Goal: Find specific page/section: Find specific page/section

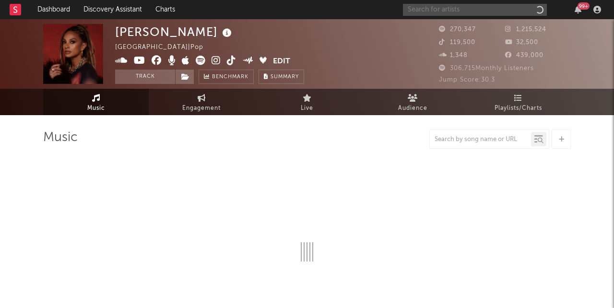
click at [484, 8] on input "text" at bounding box center [475, 10] width 144 height 12
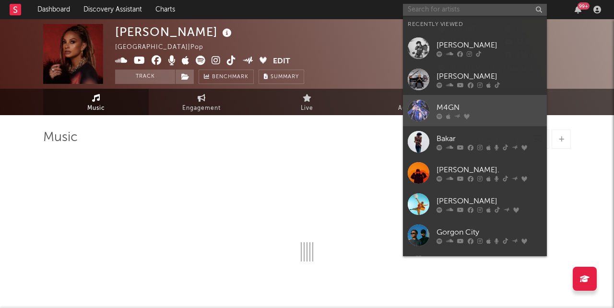
select select "6m"
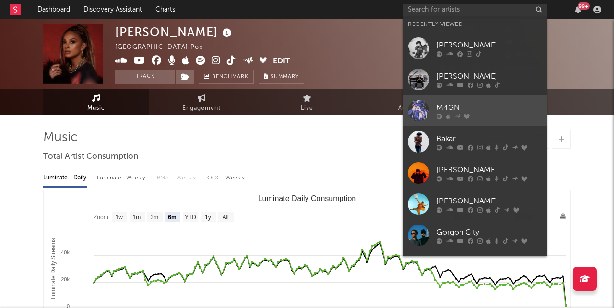
click at [464, 107] on div "M4GN" at bounding box center [490, 108] width 106 height 12
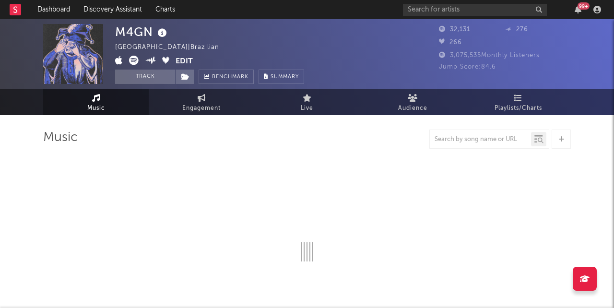
select select "6m"
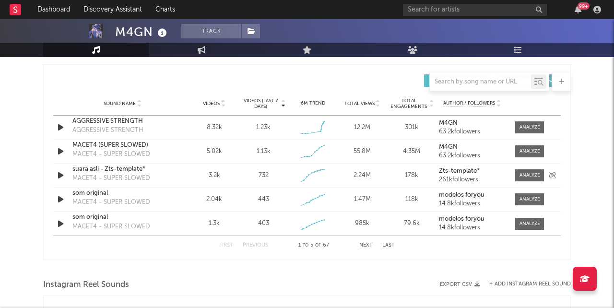
scroll to position [667, 0]
click at [469, 82] on input "text" at bounding box center [480, 82] width 101 height 8
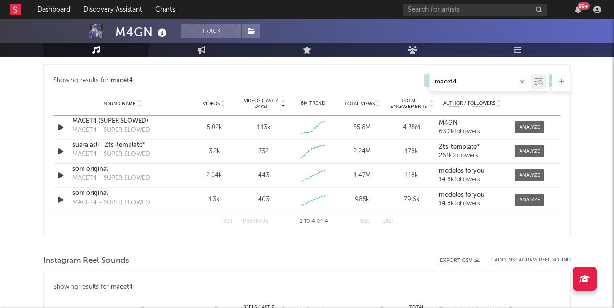
type input "macet4"
click at [380, 246] on div at bounding box center [307, 245] width 528 height 14
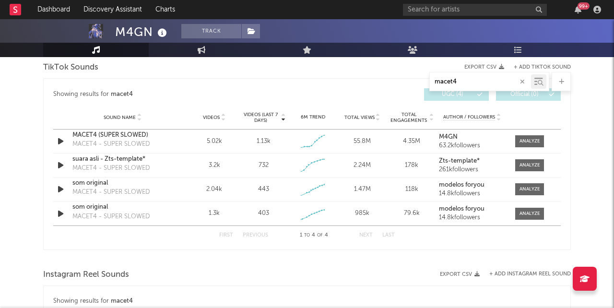
scroll to position [653, 0]
